Goal: Transaction & Acquisition: Purchase product/service

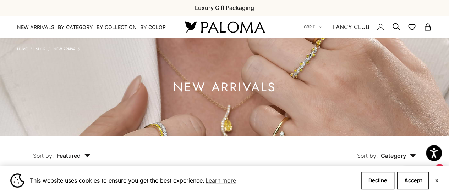
click at [410, 188] on button "Accept" at bounding box center [412, 181] width 32 height 18
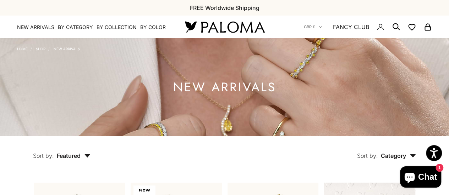
click at [379, 26] on icon "Secondary navigation" at bounding box center [380, 27] width 9 height 9
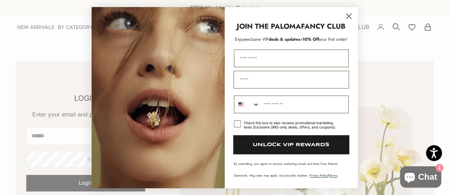
click at [345, 15] on circle "Close dialog" at bounding box center [348, 16] width 12 height 12
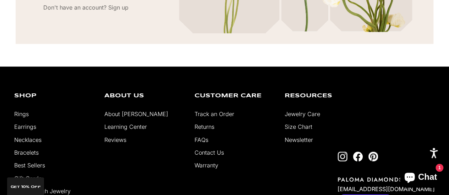
scroll to position [200, 0]
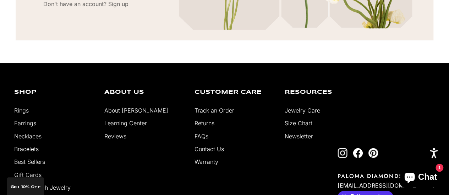
click at [115, 109] on link "About [PERSON_NAME]" at bounding box center [136, 110] width 64 height 7
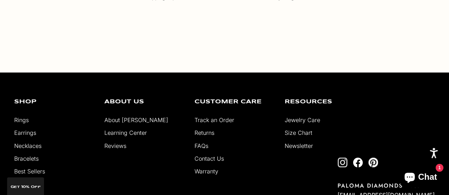
scroll to position [1177, 0]
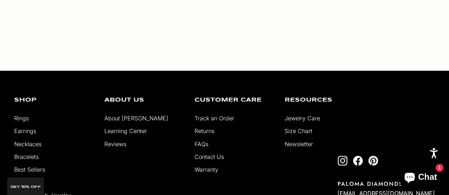
click at [18, 115] on link "Rings" at bounding box center [21, 118] width 15 height 7
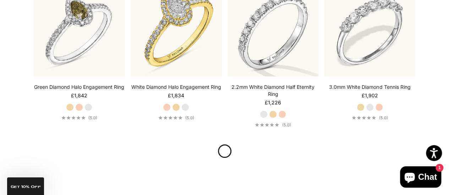
scroll to position [1330, 0]
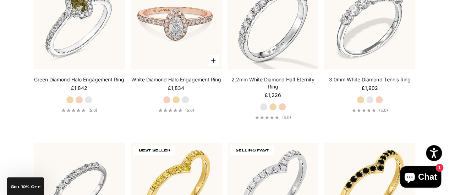
click at [188, 45] on img at bounding box center [175, 23] width 91 height 91
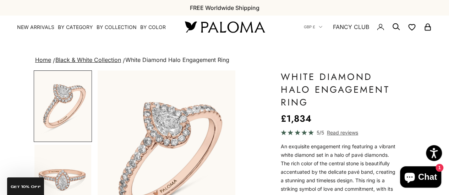
click at [207, 23] on img at bounding box center [224, 27] width 85 height 15
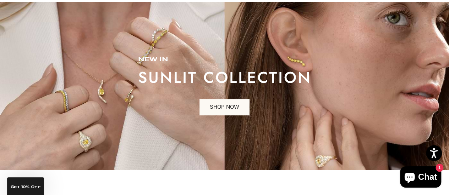
scroll to position [35, 0]
